Goal: Communication & Community: Answer question/provide support

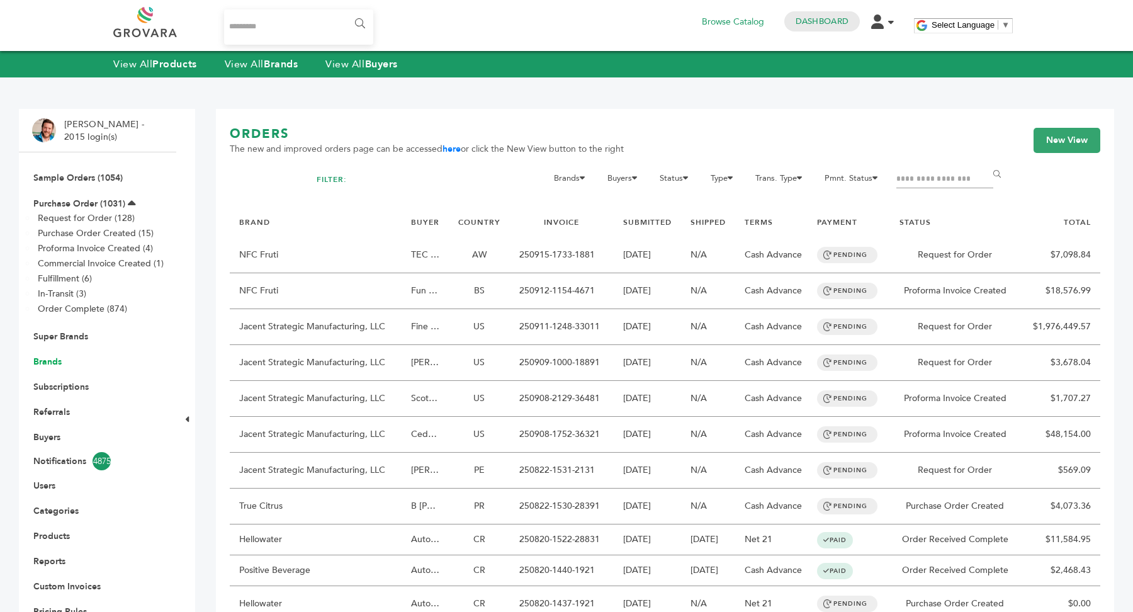
click at [50, 358] on link "Brands" at bounding box center [47, 362] width 28 height 12
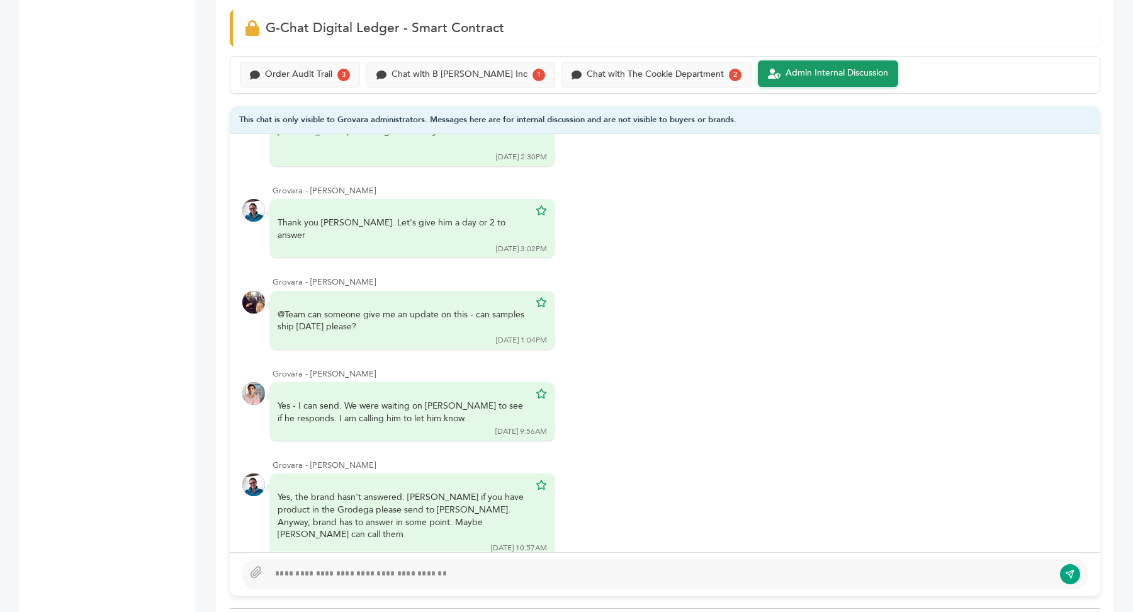
scroll to position [907, 0]
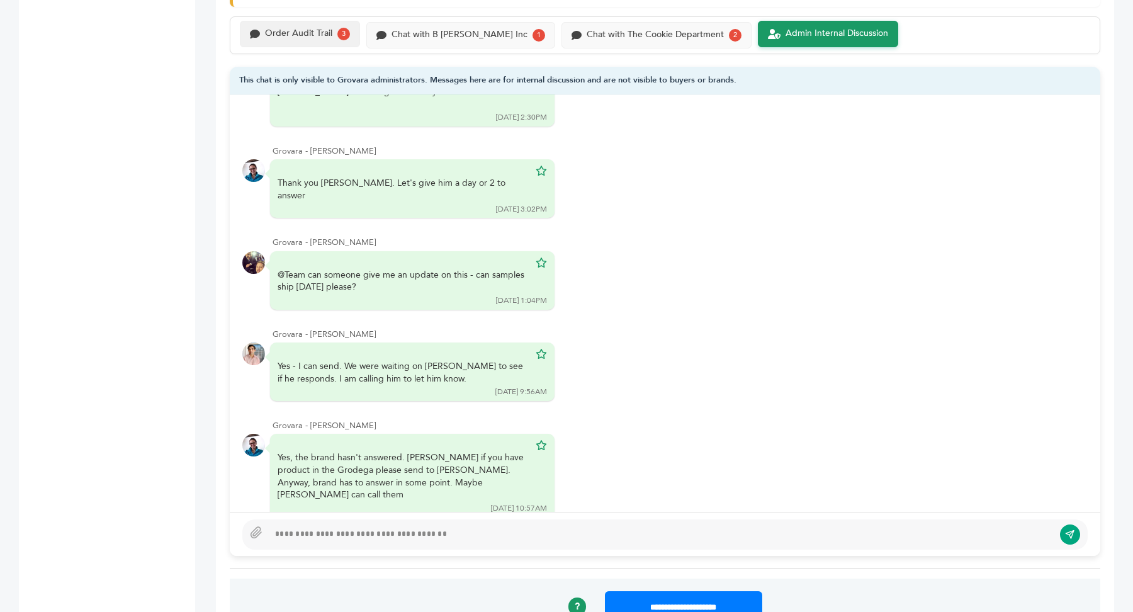
click at [302, 30] on div "Order Audit Trail" at bounding box center [298, 33] width 67 height 11
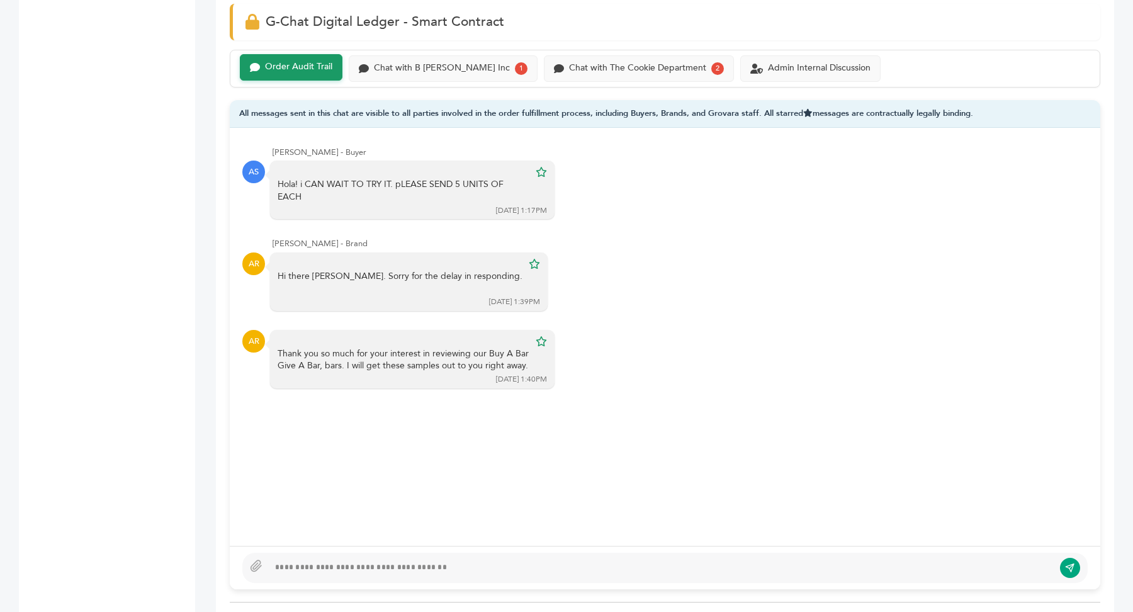
scroll to position [873, 0]
click at [611, 75] on div "Chat with The Cookie Department 2" at bounding box center [639, 68] width 190 height 26
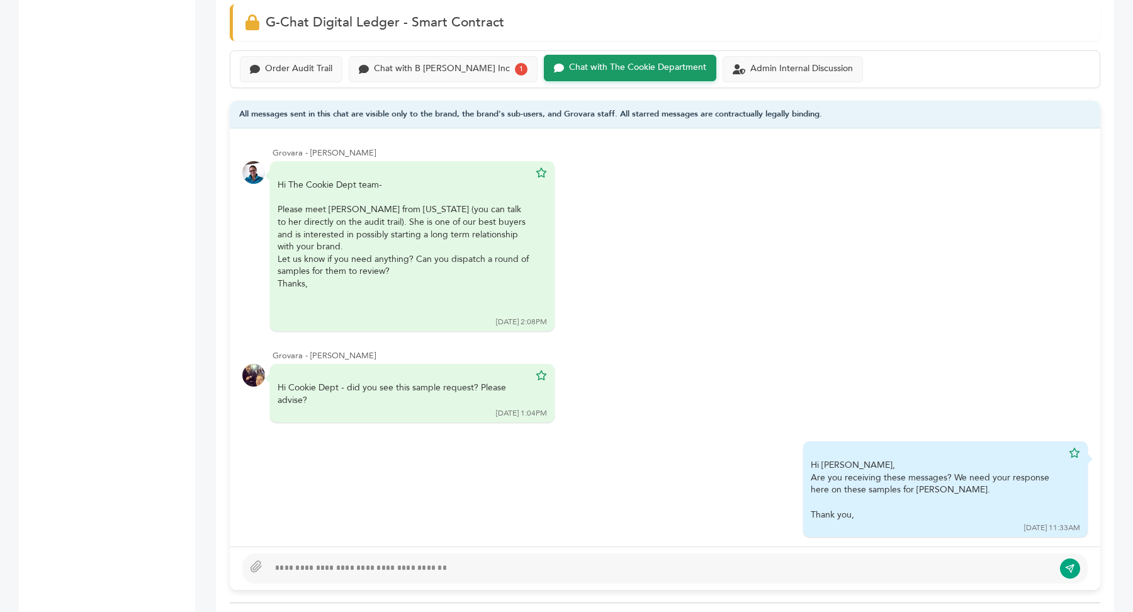
scroll to position [198, 0]
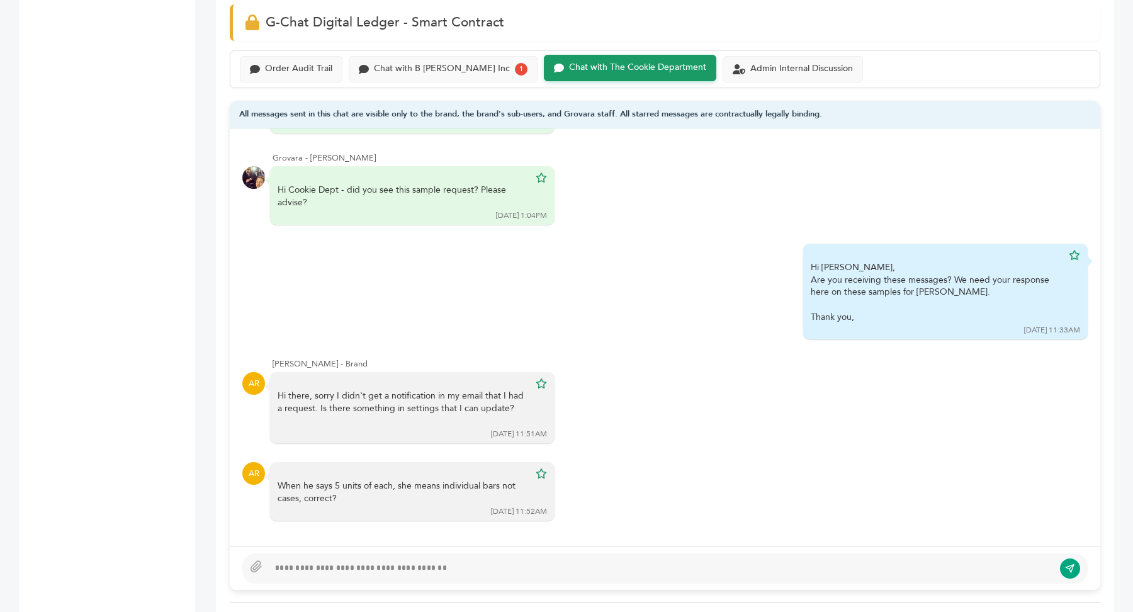
click at [447, 562] on div at bounding box center [661, 568] width 785 height 15
click at [388, 561] on div at bounding box center [661, 568] width 785 height 15
type textarea "**********"
click at [1069, 570] on button "submit" at bounding box center [1070, 568] width 21 height 21
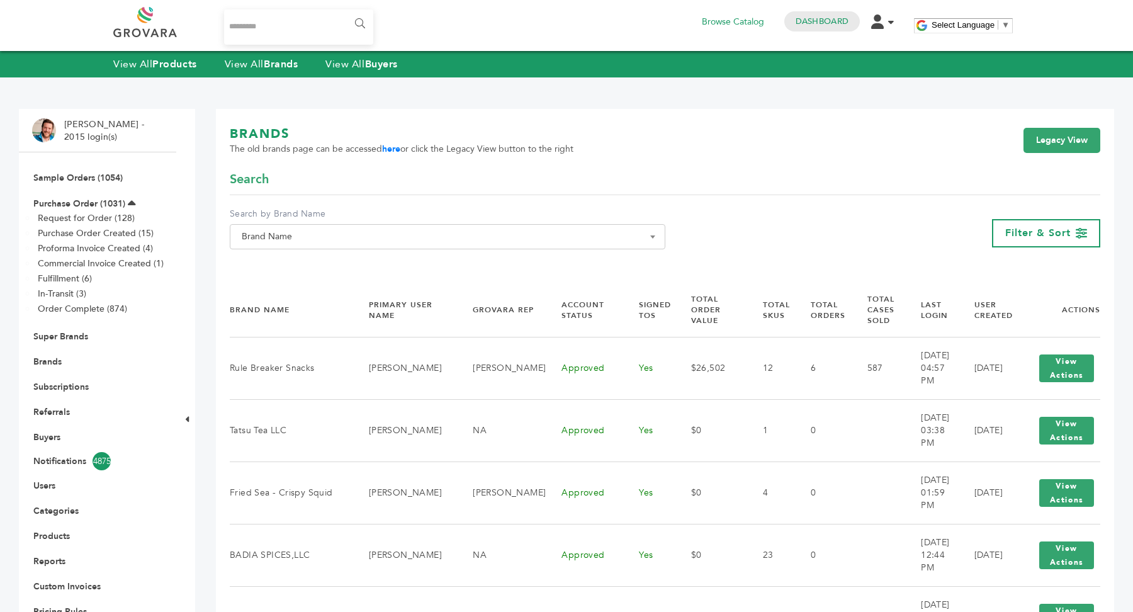
click at [307, 242] on span "Brand Name" at bounding box center [448, 237] width 422 height 18
click at [305, 257] on input "Search" at bounding box center [447, 260] width 429 height 16
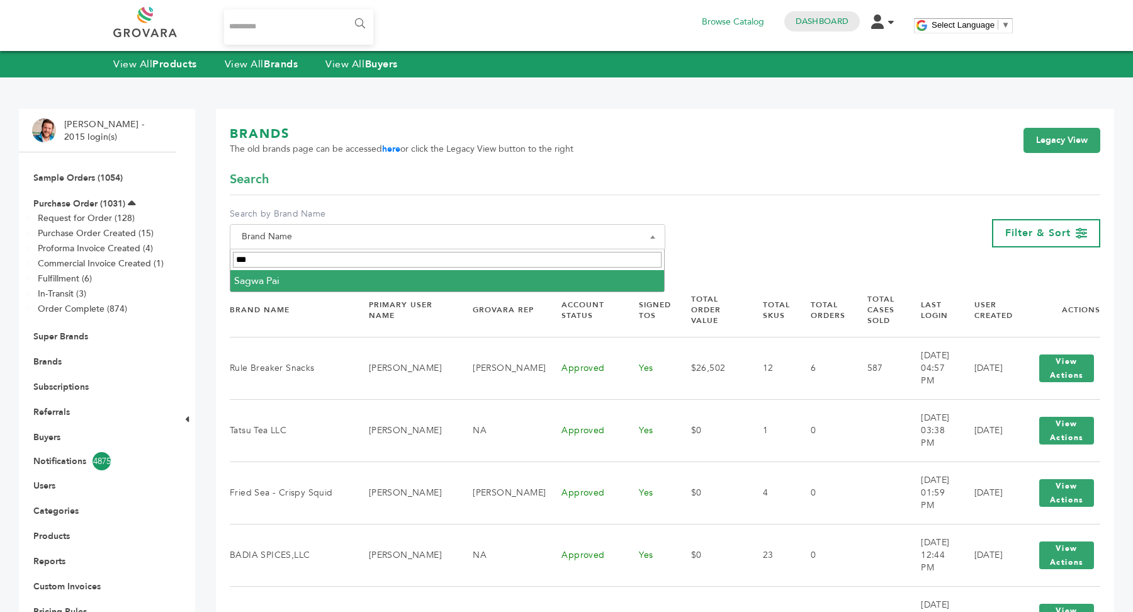
type input "***"
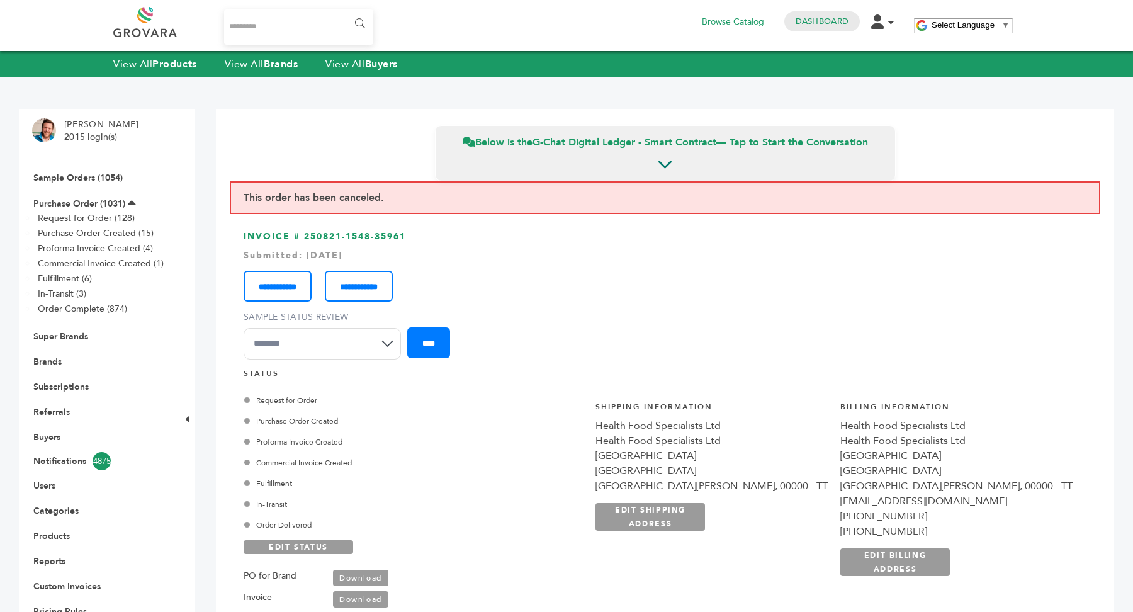
scroll to position [1028, 0]
